Goal: Task Accomplishment & Management: Use online tool/utility

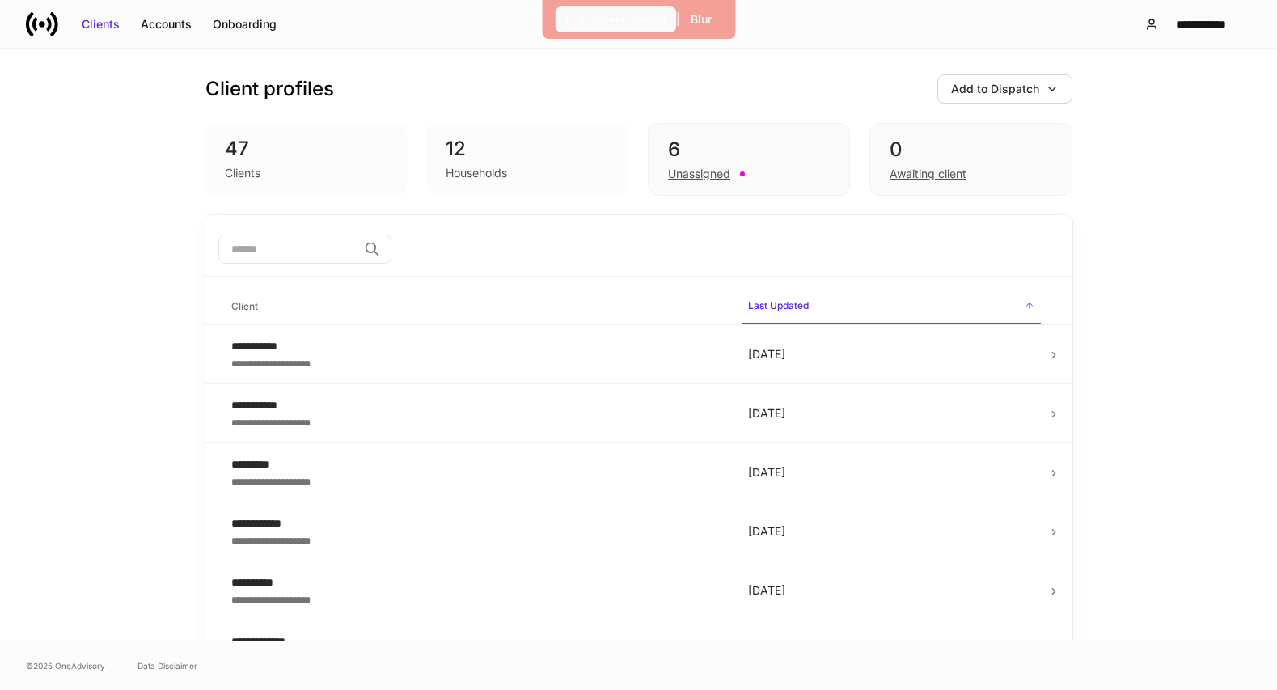
click at [609, 15] on div "Exit Impersonation" at bounding box center [615, 19] width 100 height 16
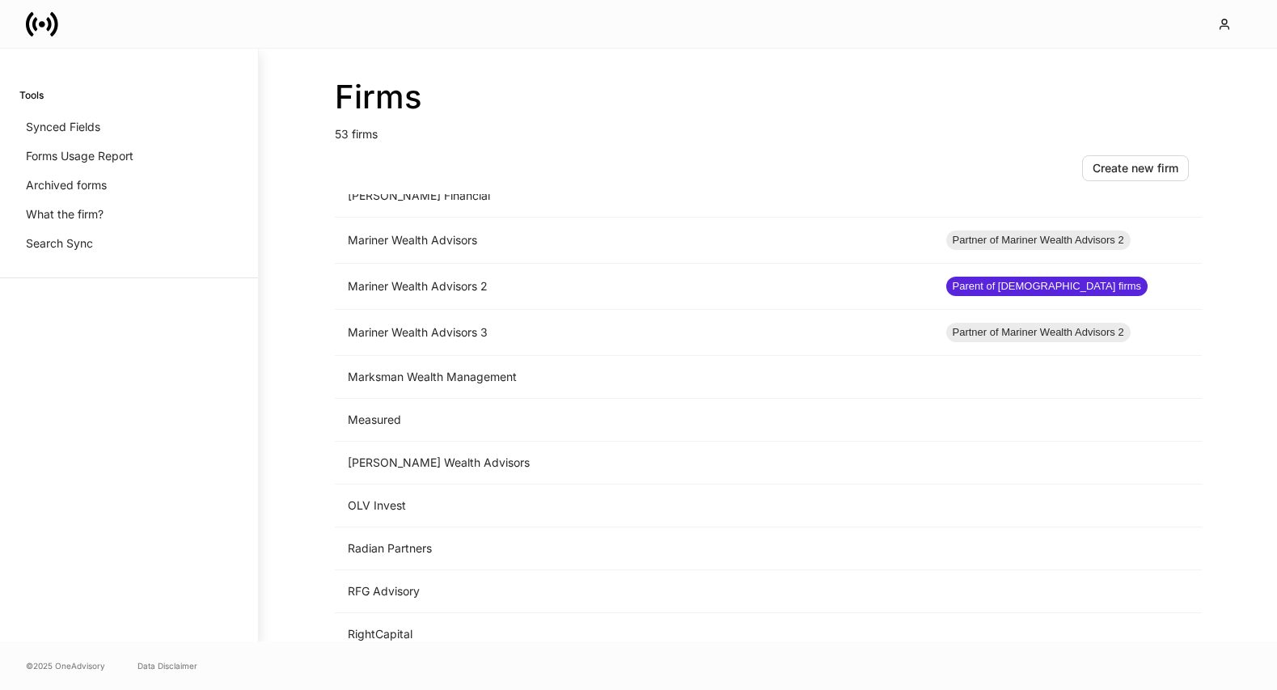
scroll to position [1494, 0]
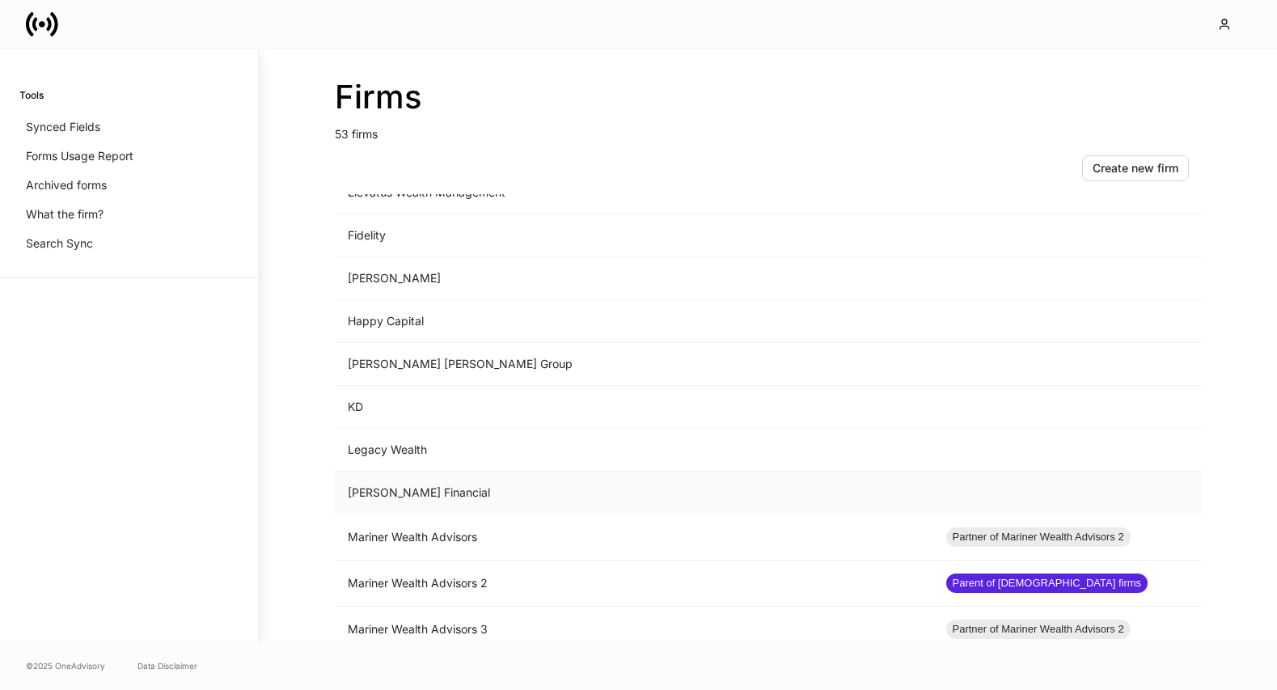
scroll to position [1063, 0]
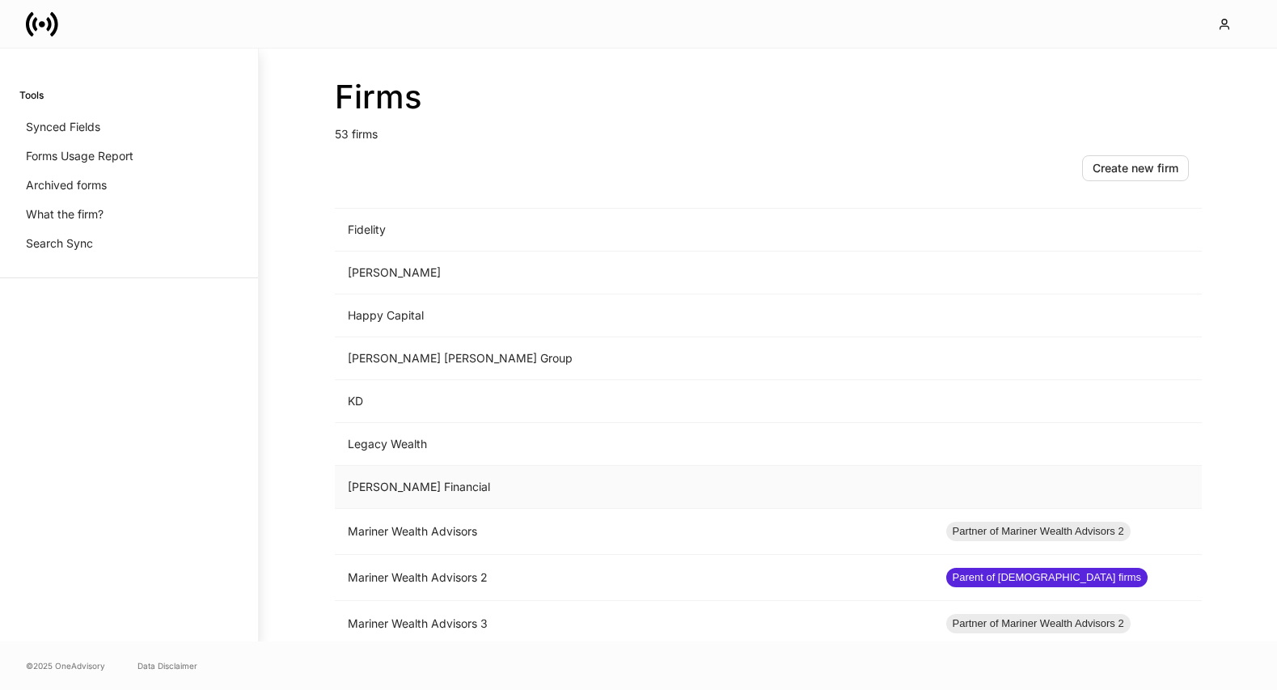
click at [569, 525] on td "Mariner Wealth Advisors" at bounding box center [634, 532] width 598 height 46
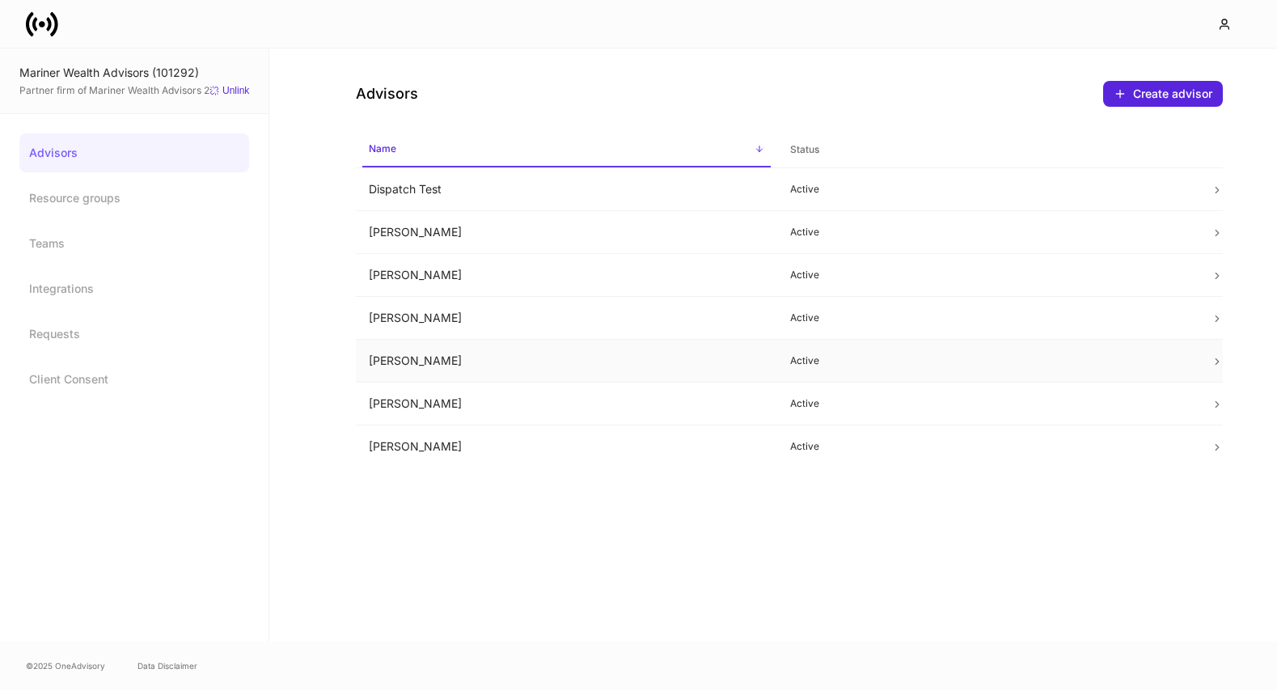
click at [635, 361] on td "[PERSON_NAME]" at bounding box center [566, 361] width 421 height 43
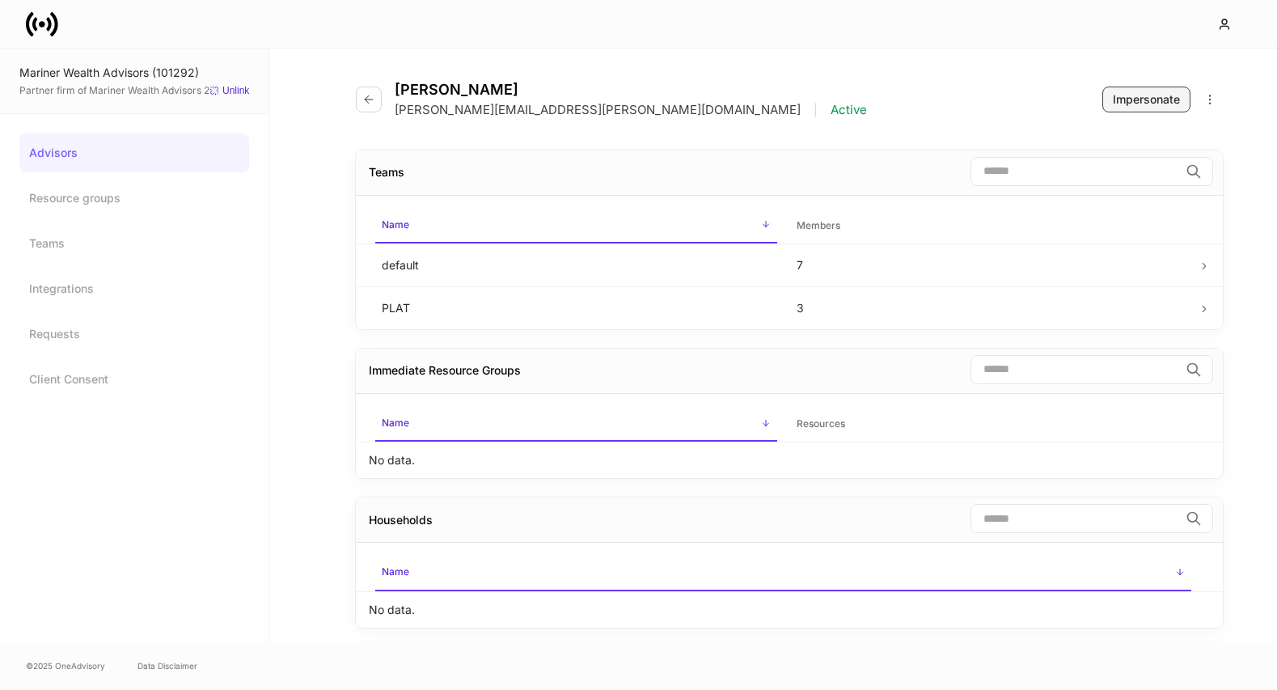
click at [1163, 104] on div "Impersonate" at bounding box center [1146, 99] width 67 height 16
click at [366, 106] on button "button" at bounding box center [369, 100] width 26 height 26
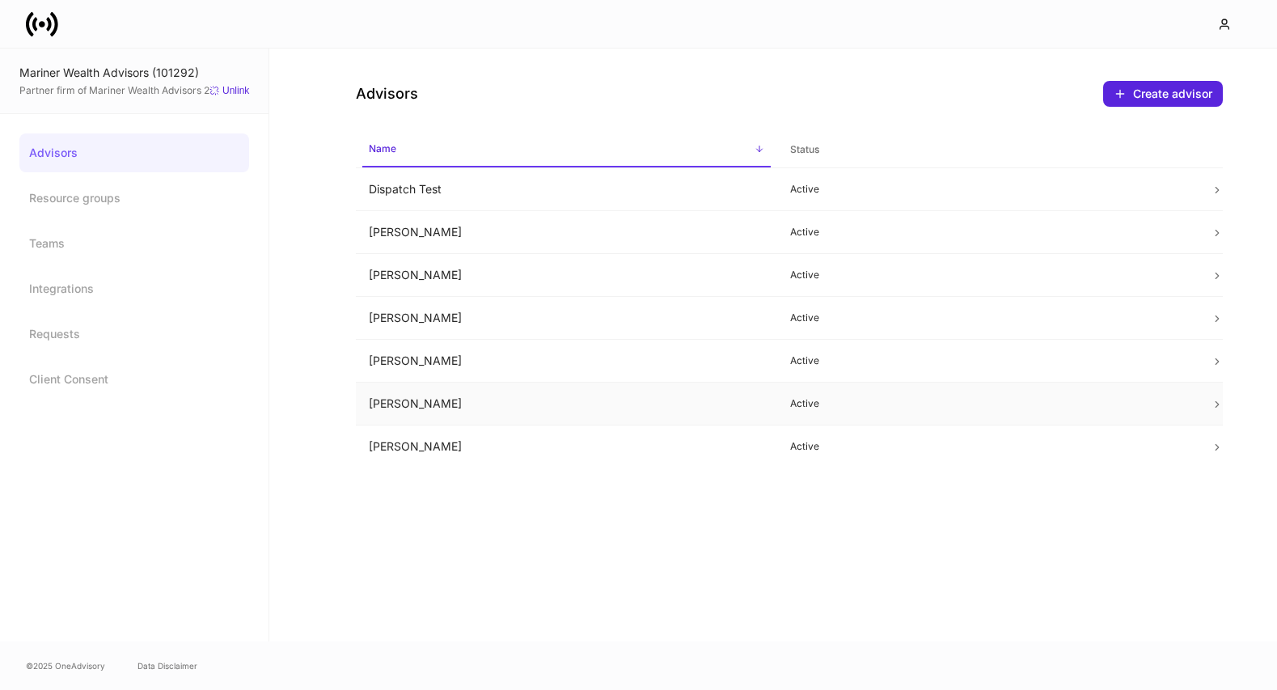
click at [660, 419] on td "[PERSON_NAME]" at bounding box center [566, 404] width 421 height 43
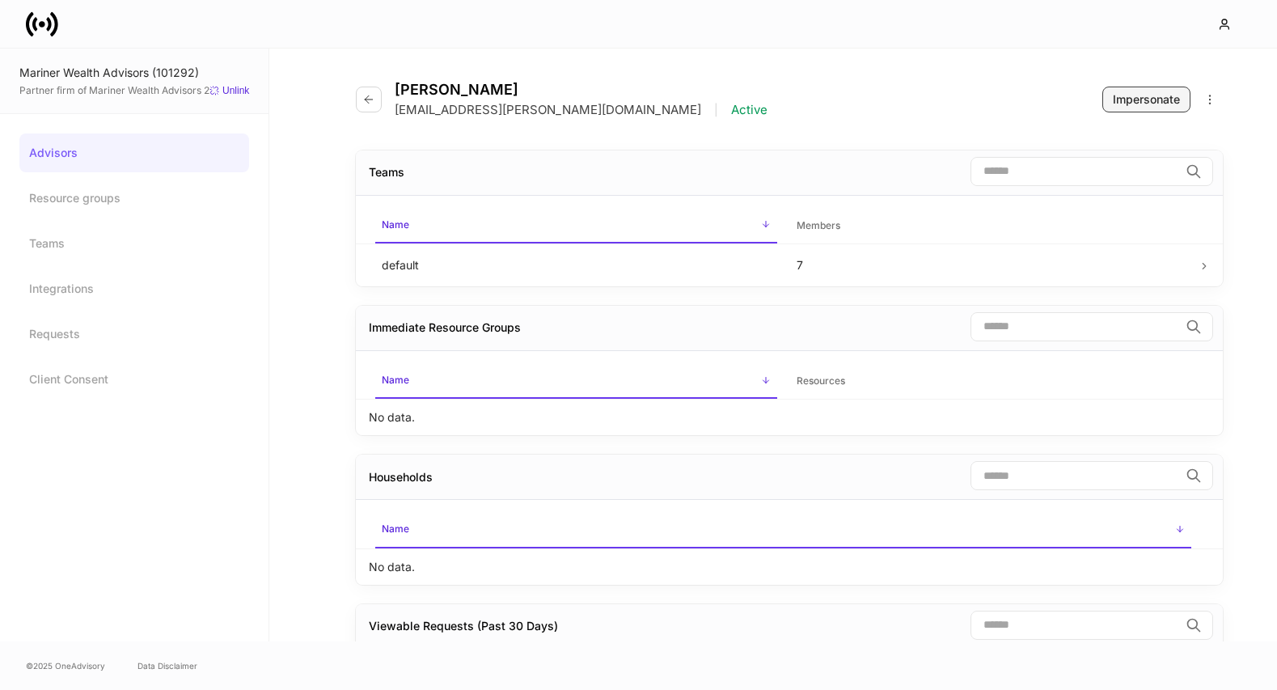
click at [1143, 101] on div "Impersonate" at bounding box center [1146, 99] width 67 height 16
click at [375, 99] on button "button" at bounding box center [369, 100] width 26 height 26
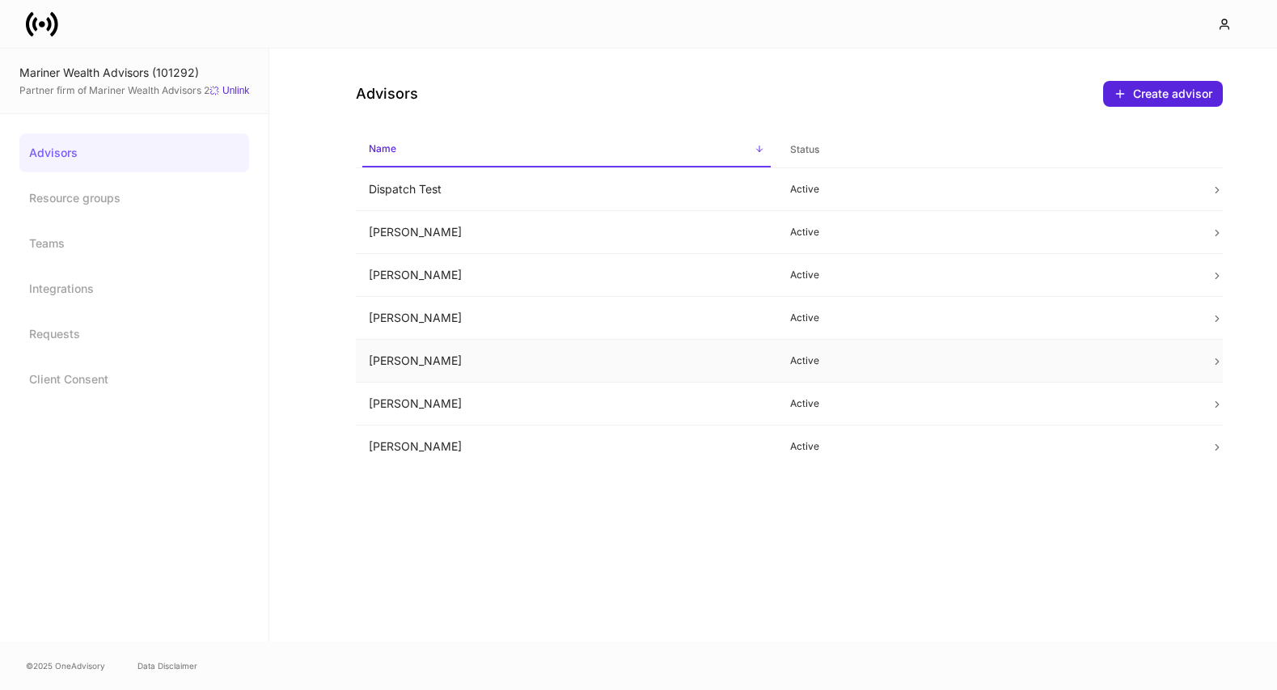
click at [622, 354] on td "[PERSON_NAME]" at bounding box center [566, 361] width 421 height 43
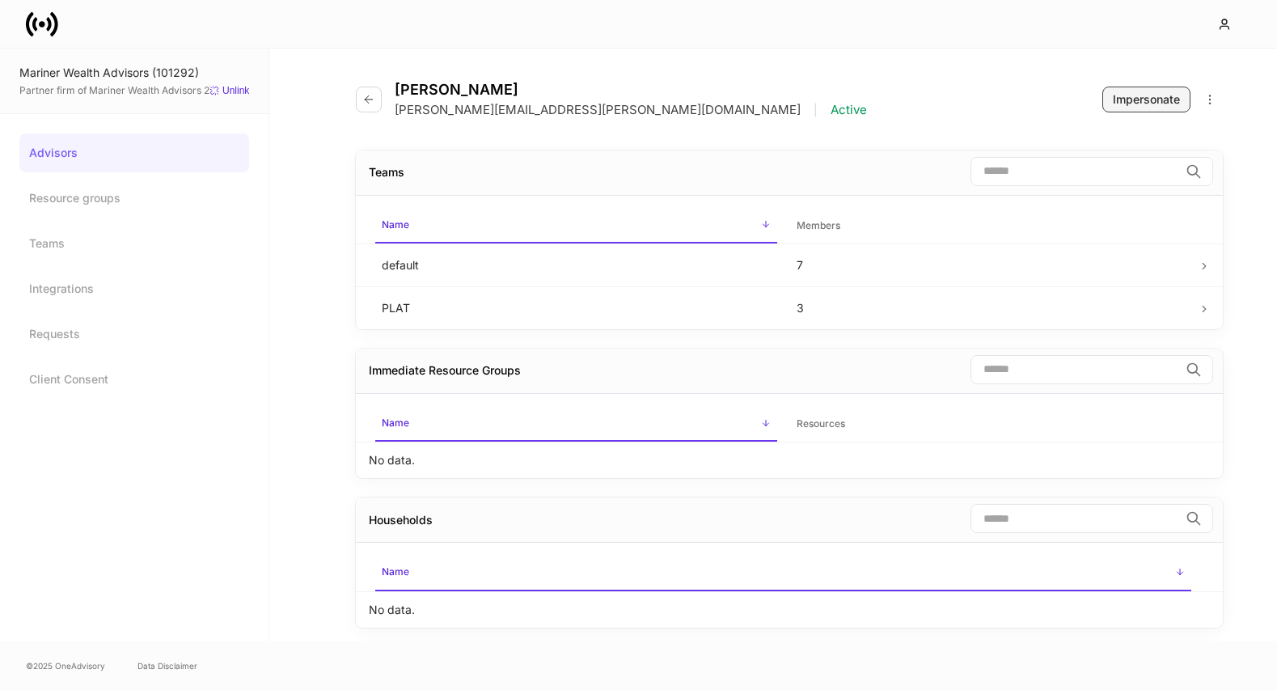
click at [1125, 104] on div "Impersonate" at bounding box center [1146, 99] width 67 height 16
